Goal: Find specific page/section: Find specific page/section

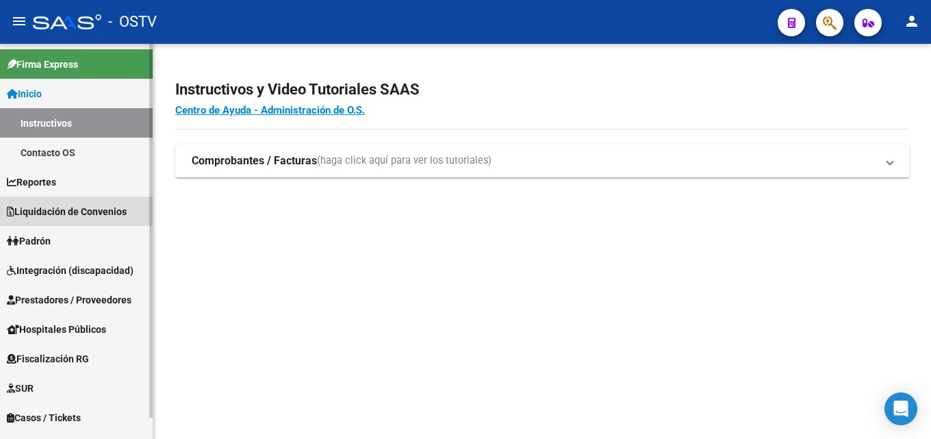
click at [114, 216] on span "Liquidación de Convenios" at bounding box center [67, 211] width 120 height 15
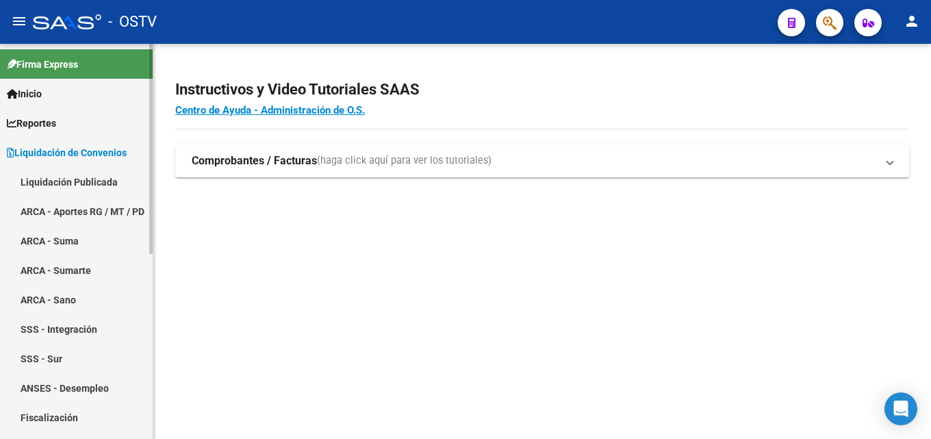
click at [96, 181] on link "Liquidación Publicada" at bounding box center [76, 181] width 153 height 29
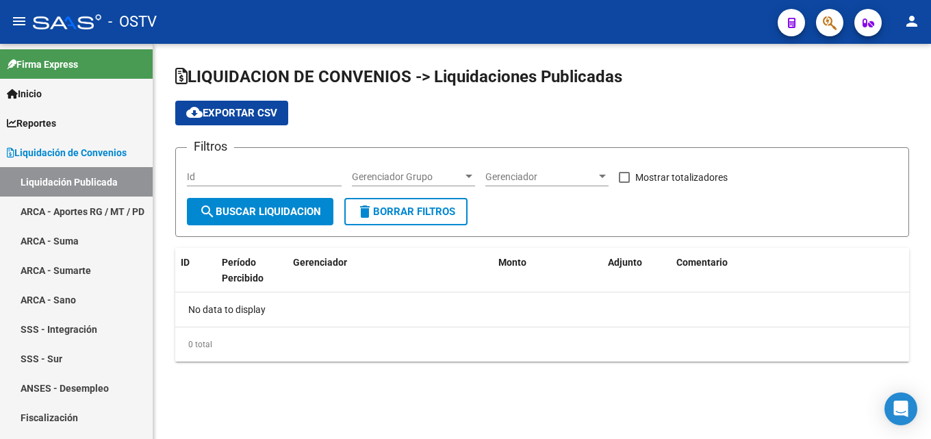
checkbox input "true"
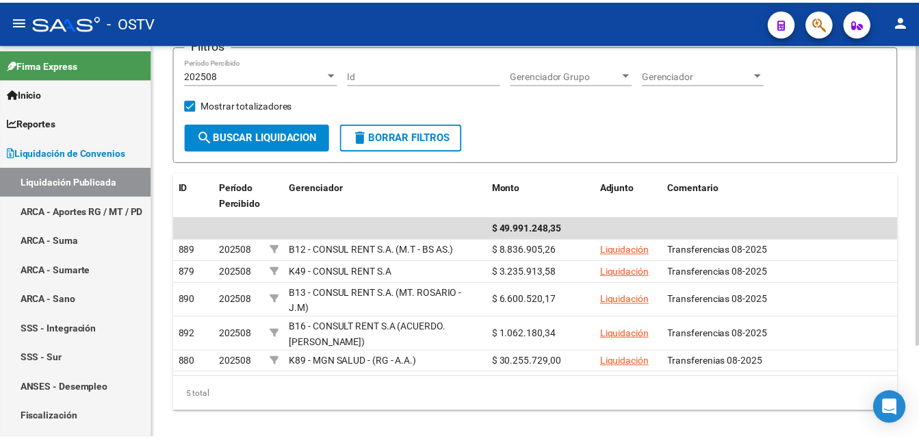
scroll to position [120, 0]
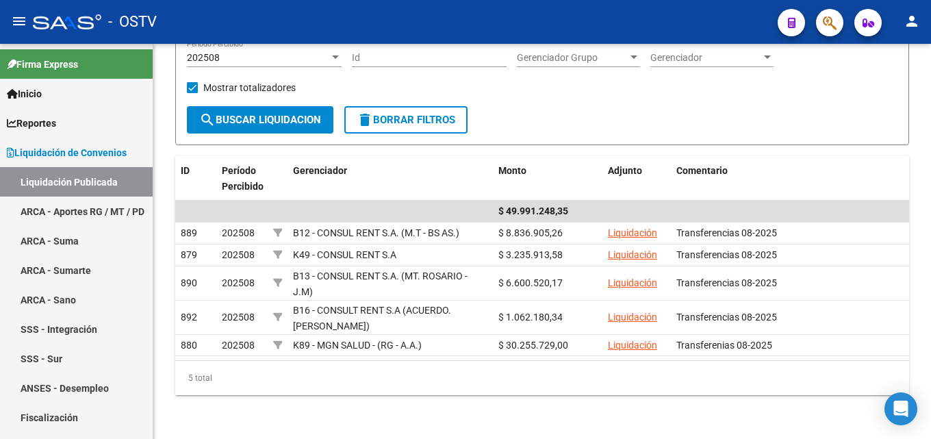
click at [915, 33] on button "person" at bounding box center [911, 21] width 27 height 27
click at [907, 84] on button "exit_to_app Salir" at bounding box center [883, 90] width 83 height 33
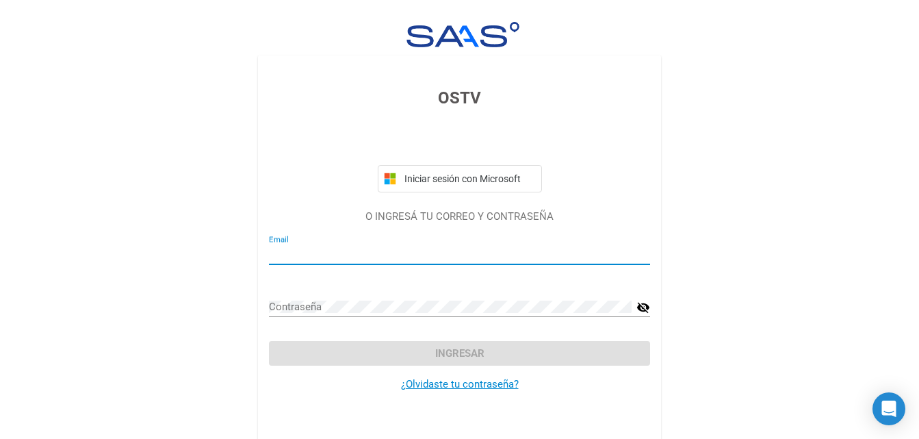
type input "[EMAIL_ADDRESS][DOMAIN_NAME]"
